Goal: Task Accomplishment & Management: Use online tool/utility

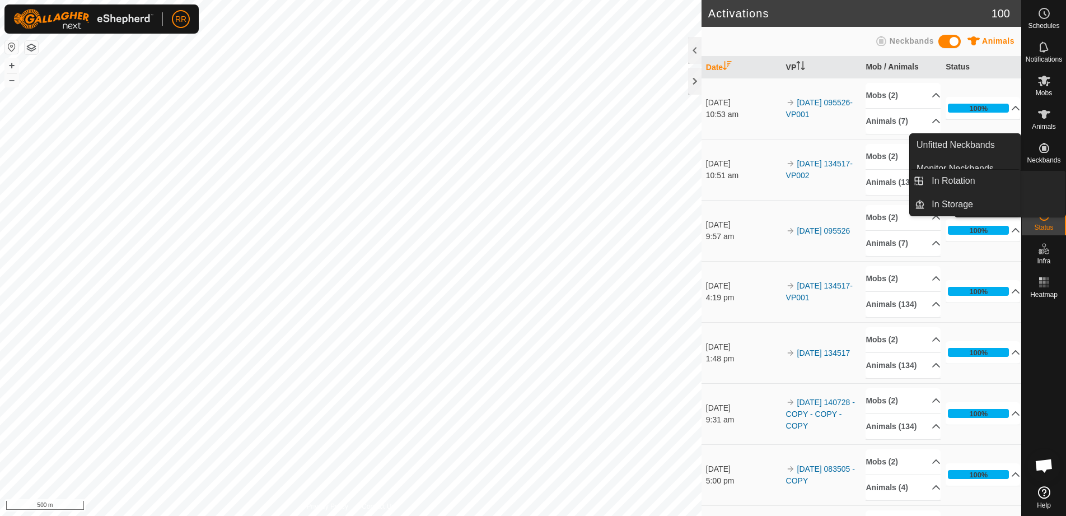
click at [1047, 186] on icon at bounding box center [1044, 181] width 10 height 10
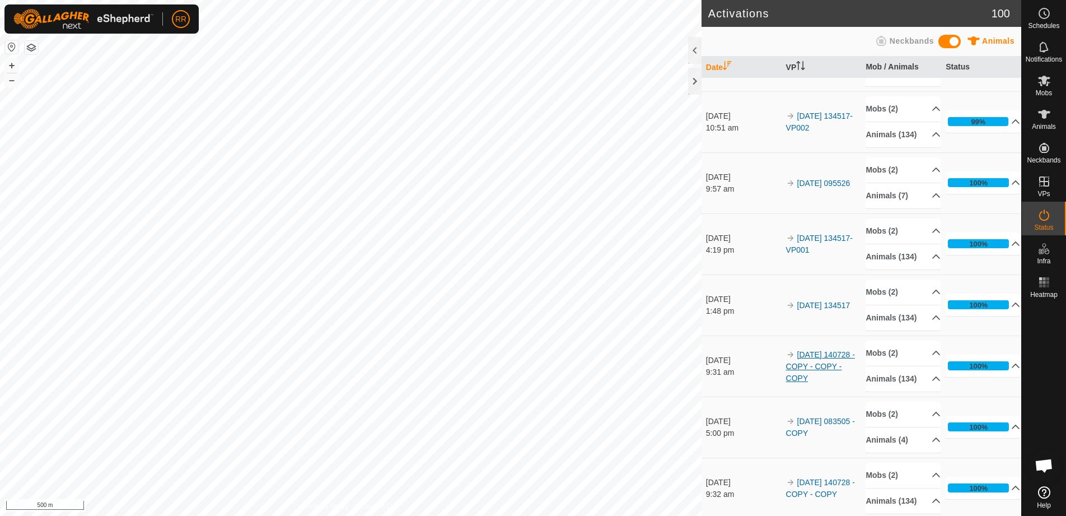
scroll to position [112, 0]
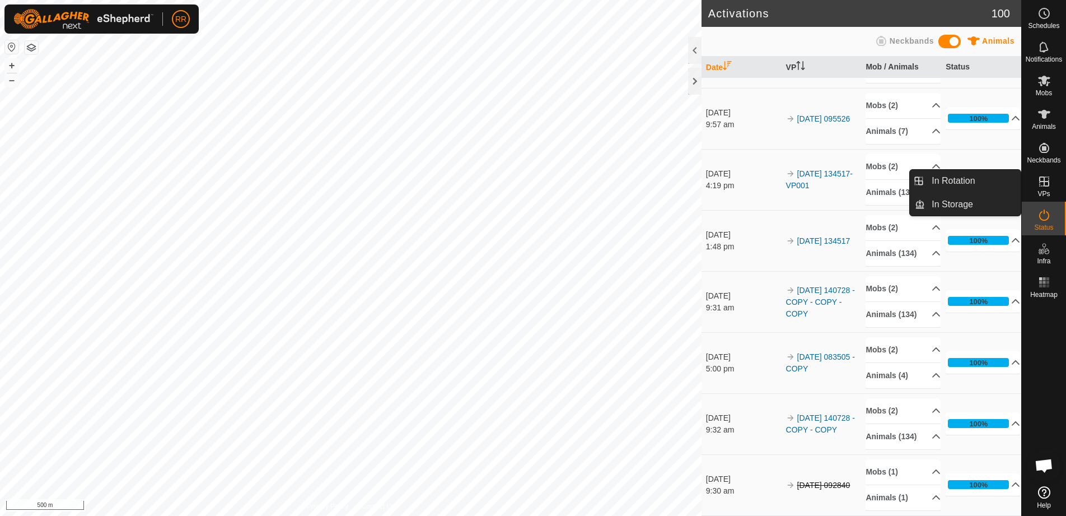
click at [1047, 187] on icon at bounding box center [1043, 181] width 13 height 13
click at [968, 179] on link "In Rotation" at bounding box center [973, 181] width 96 height 22
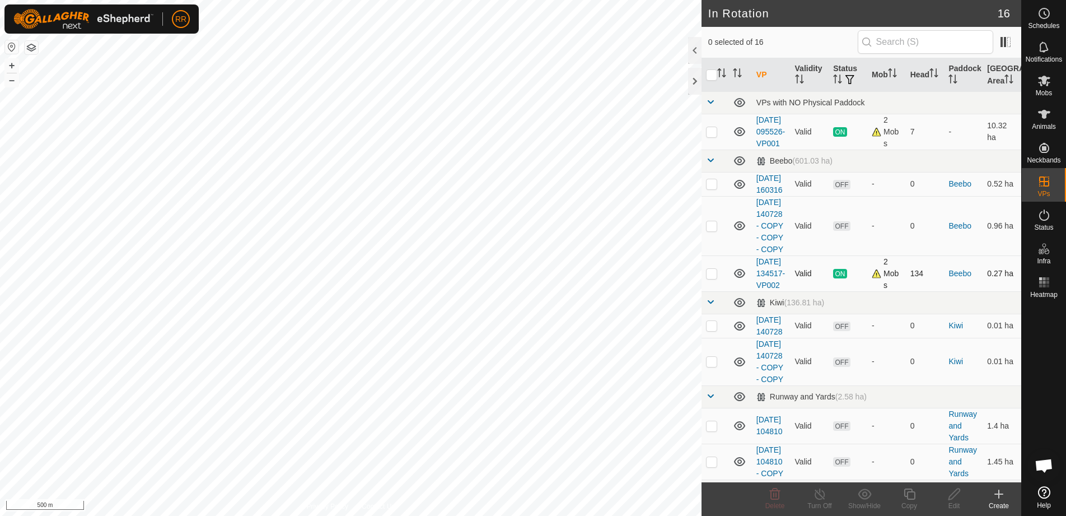
click at [715, 291] on td at bounding box center [714, 273] width 27 height 36
checkbox input "true"
click at [897, 499] on copy-svg-icon at bounding box center [909, 493] width 45 height 13
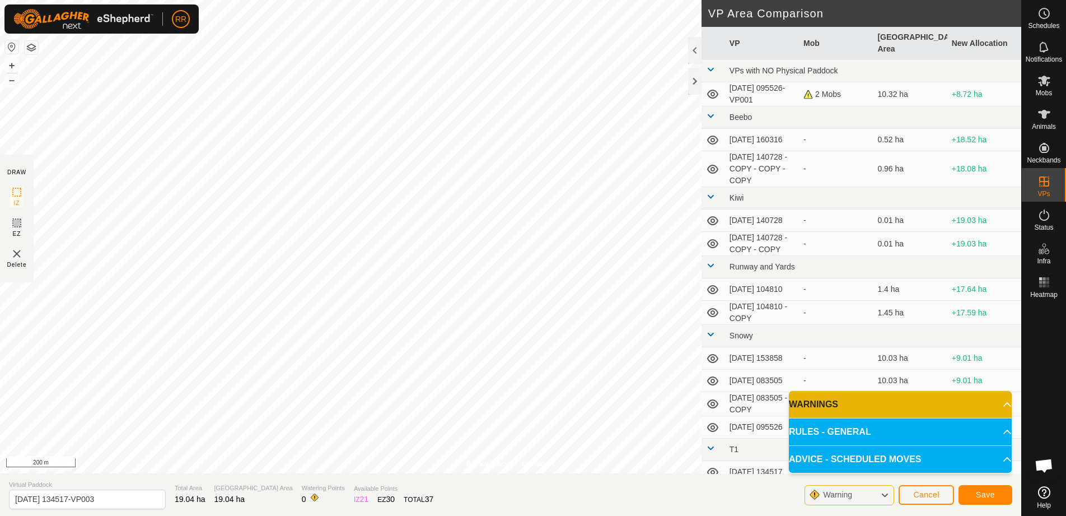
click at [898, 430] on p-accordion-header "RULES - GENERAL" at bounding box center [900, 431] width 223 height 27
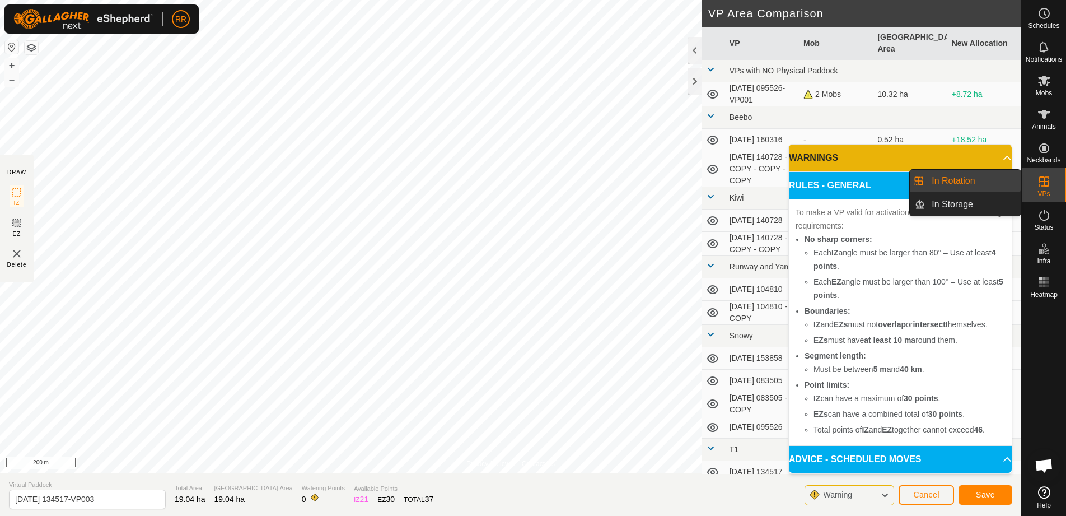
click at [999, 186] on link "In Rotation" at bounding box center [973, 181] width 96 height 22
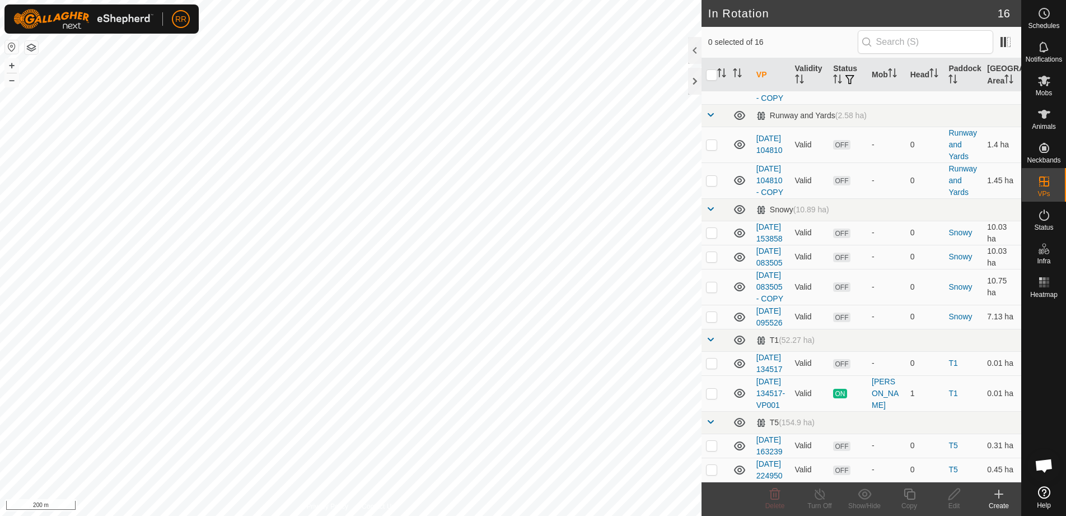
scroll to position [469, 0]
click at [1043, 87] on icon at bounding box center [1043, 80] width 13 height 13
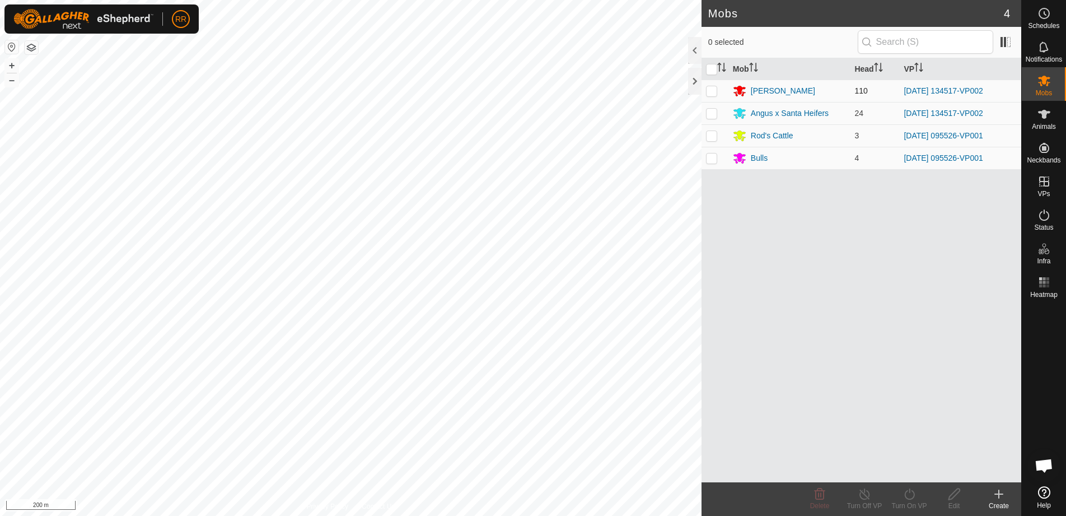
click at [712, 95] on p-checkbox at bounding box center [711, 90] width 11 height 9
checkbox input "true"
click at [715, 122] on td at bounding box center [714, 113] width 27 height 22
checkbox input "true"
click at [913, 495] on icon at bounding box center [909, 493] width 14 height 13
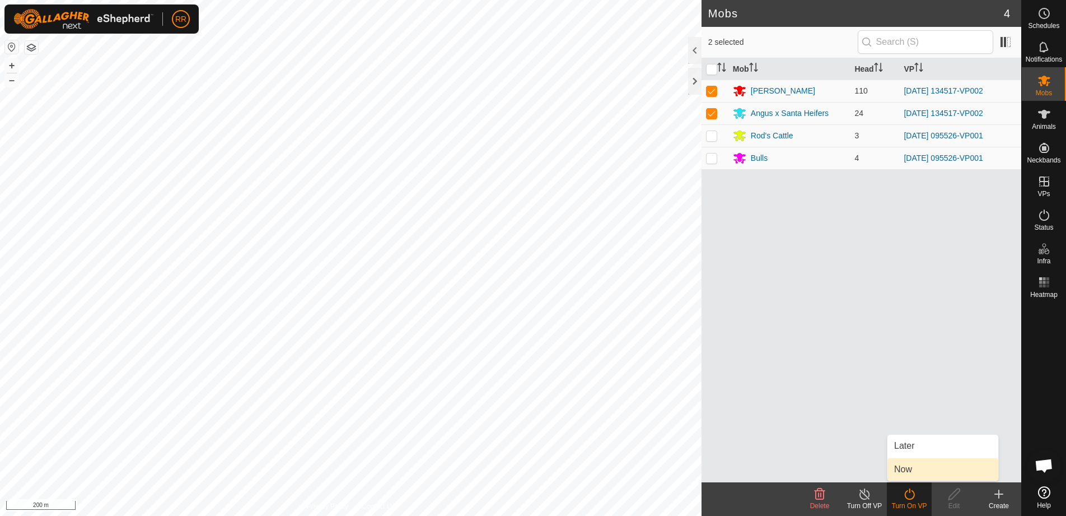
click at [908, 465] on link "Now" at bounding box center [942, 469] width 111 height 22
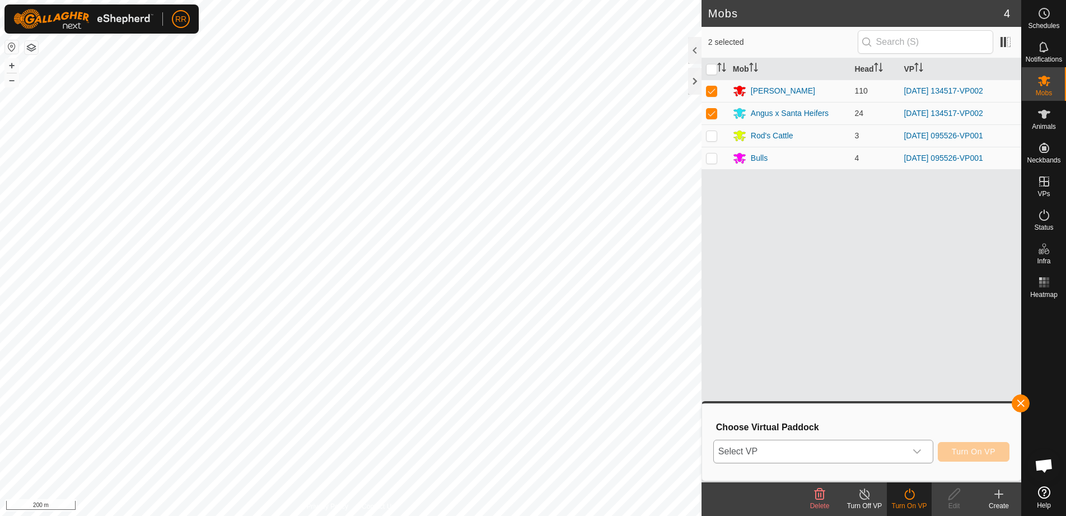
click at [910, 448] on div "dropdown trigger" at bounding box center [917, 451] width 22 height 22
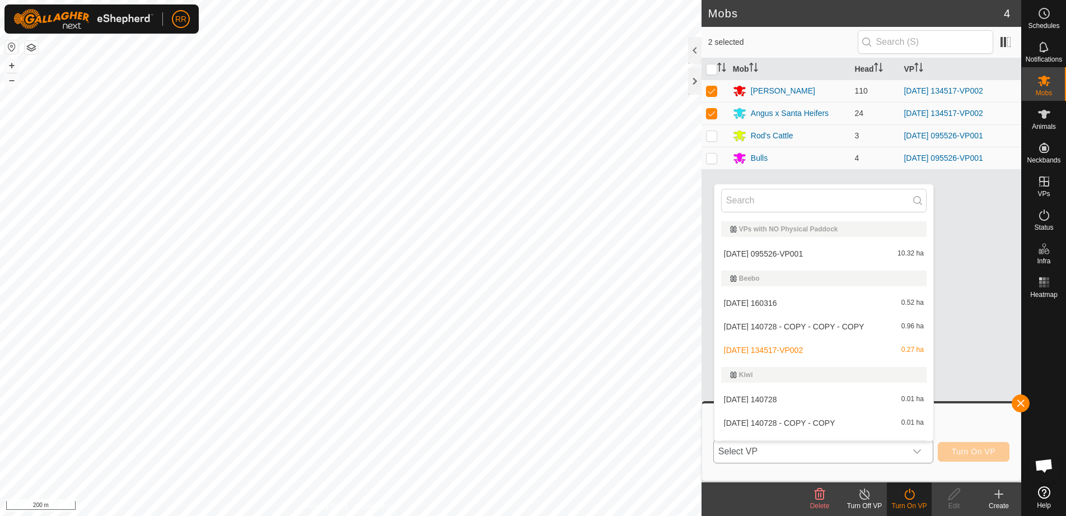
click at [807, 344] on li "[DATE] 134517-VP002 0.27 ha" at bounding box center [823, 350] width 219 height 22
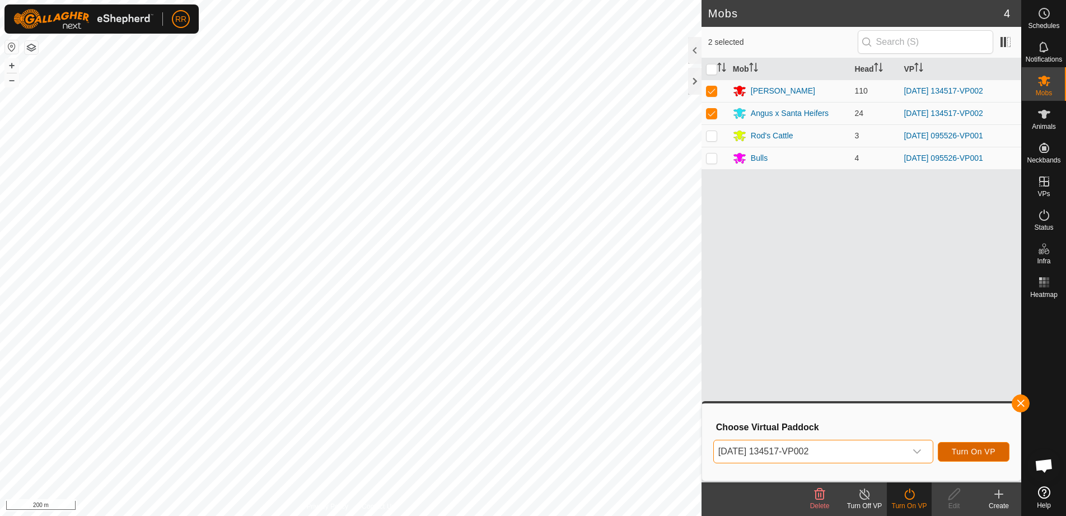
click at [968, 447] on span "Turn On VP" at bounding box center [974, 451] width 44 height 9
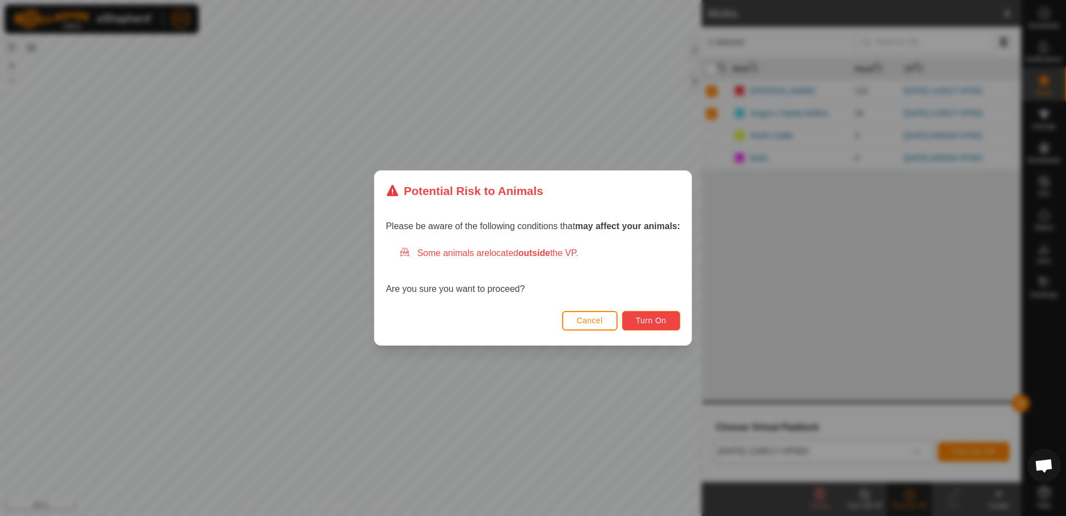
click at [668, 316] on button "Turn On" at bounding box center [651, 321] width 58 height 20
